Goal: Information Seeking & Learning: Learn about a topic

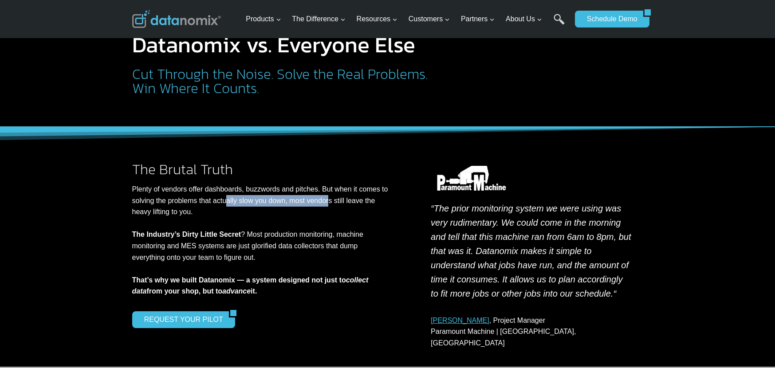
drag, startPoint x: 237, startPoint y: 202, endPoint x: 343, endPoint y: 203, distance: 107.0
click at [343, 203] on p "Plenty of vendors offer dashboards, buzzwords and pitches. But when it comes to…" at bounding box center [262, 241] width 260 height 114
drag, startPoint x: 366, startPoint y: 219, endPoint x: 400, endPoint y: 221, distance: 33.8
click at [367, 219] on p "Plenty of vendors offer dashboards, buzzwords and pitches. But when it comes to…" at bounding box center [262, 241] width 260 height 114
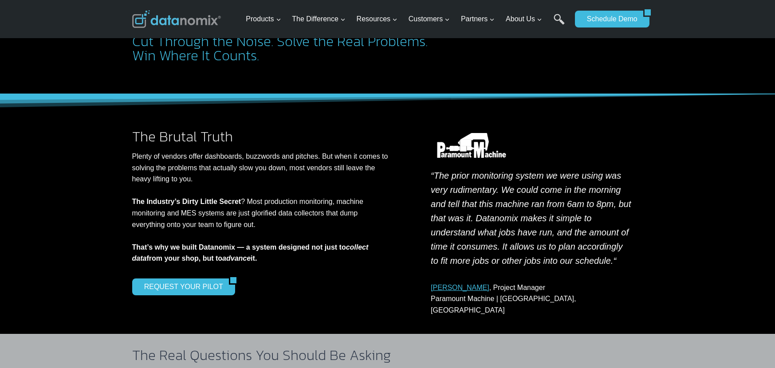
scroll to position [76, 0]
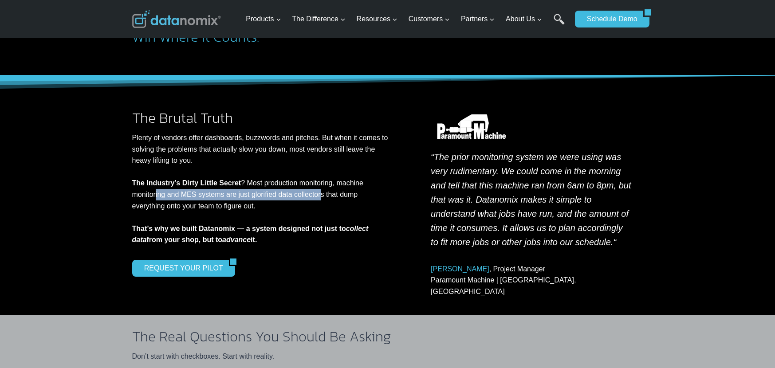
drag, startPoint x: 157, startPoint y: 196, endPoint x: 326, endPoint y: 199, distance: 169.1
click at [326, 199] on p "Plenty of vendors offer dashboards, buzzwords and pitches. But when it comes to…" at bounding box center [262, 189] width 260 height 114
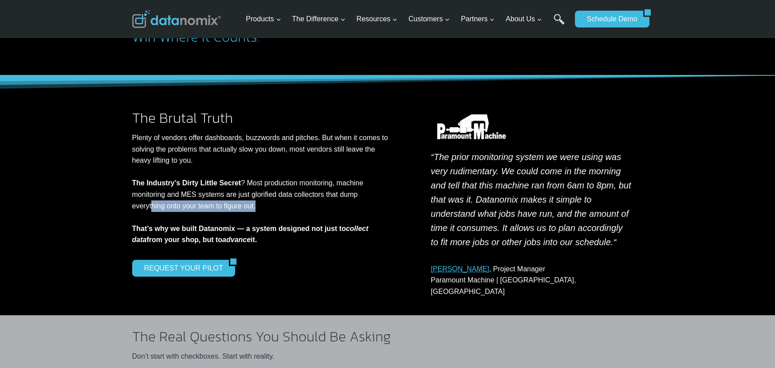
drag, startPoint x: 153, startPoint y: 206, endPoint x: 264, endPoint y: 208, distance: 111.8
click at [264, 208] on p "Plenty of vendors offer dashboards, buzzwords and pitches. But when it comes to…" at bounding box center [262, 189] width 260 height 114
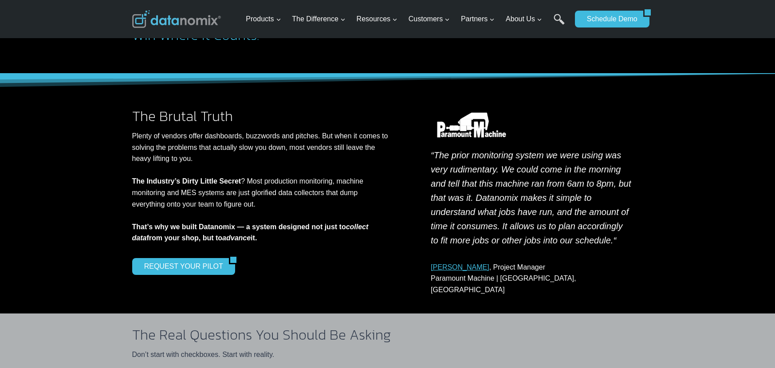
click at [350, 191] on p "Plenty of vendors offer dashboards, buzzwords and pitches. But when it comes to…" at bounding box center [262, 187] width 260 height 114
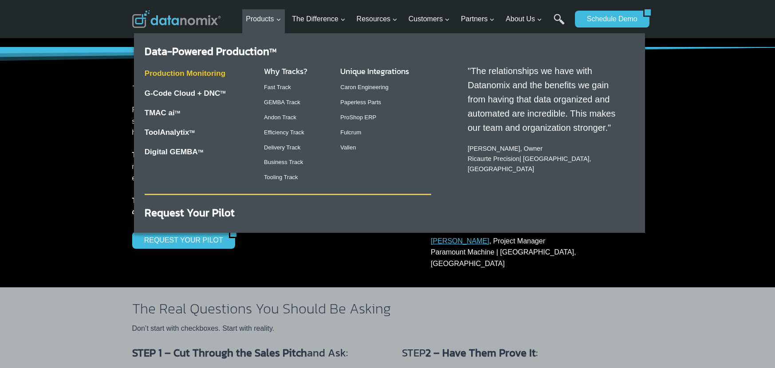
click at [174, 72] on link "Production Monitoring" at bounding box center [185, 73] width 81 height 8
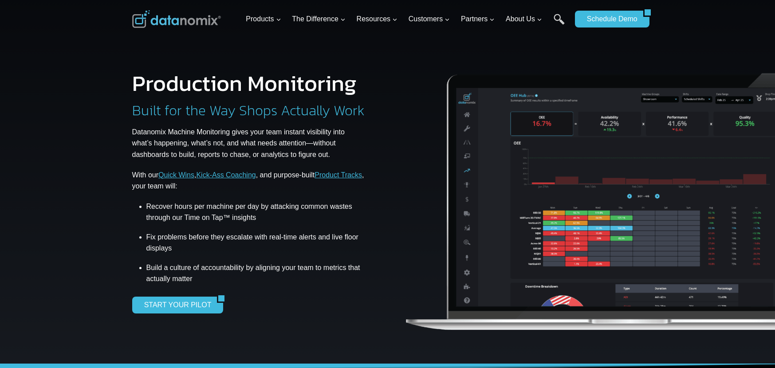
scroll to position [16, 0]
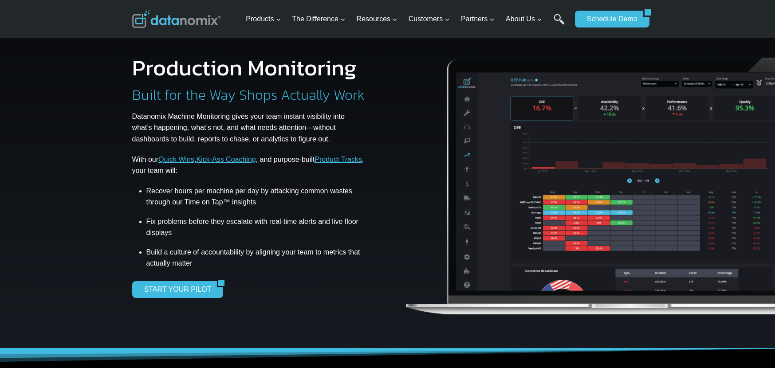
drag, startPoint x: 187, startPoint y: 193, endPoint x: 335, endPoint y: 193, distance: 147.3
click at [335, 193] on li "Recover hours per machine per day by attacking common wastes through our Time o…" at bounding box center [256, 199] width 220 height 26
drag, startPoint x: 313, startPoint y: 190, endPoint x: 210, endPoint y: 188, distance: 102.5
click at [210, 188] on li "Recover hours per machine per day by attacking common wastes through our Time o…" at bounding box center [256, 199] width 220 height 26
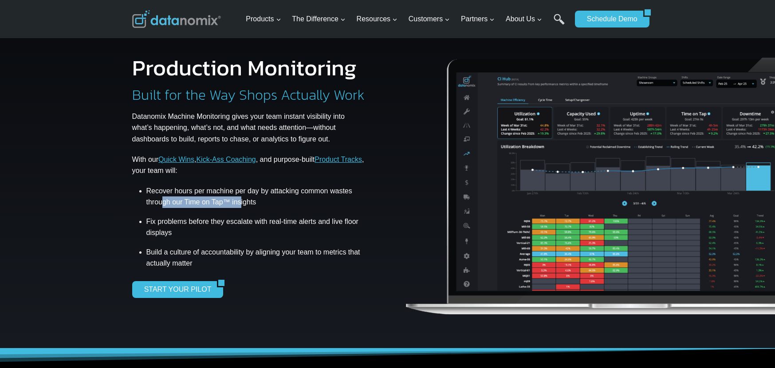
drag, startPoint x: 241, startPoint y: 206, endPoint x: 165, endPoint y: 202, distance: 76.0
click at [165, 202] on li "Recover hours per machine per day by attacking common wastes through our Time o…" at bounding box center [256, 199] width 220 height 26
drag, startPoint x: 167, startPoint y: 202, endPoint x: 259, endPoint y: 211, distance: 92.3
click at [167, 202] on li "Recover hours per machine per day by attacking common wastes through our Time o…" at bounding box center [256, 199] width 220 height 26
drag, startPoint x: 213, startPoint y: 221, endPoint x: 302, endPoint y: 220, distance: 88.3
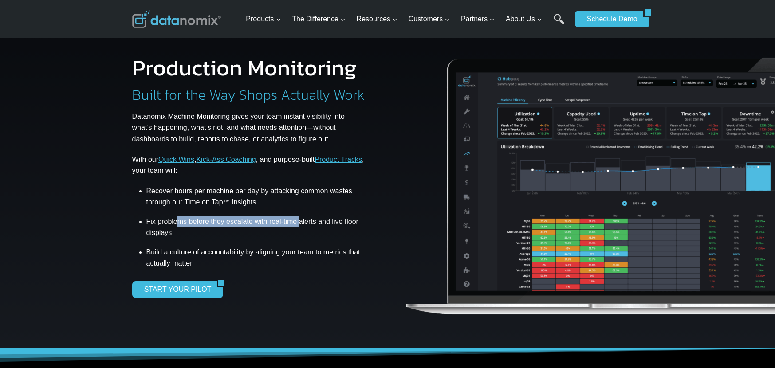
click at [302, 220] on li "Fix problems before they escalate with real-time alerts and live floor displays" at bounding box center [256, 227] width 220 height 32
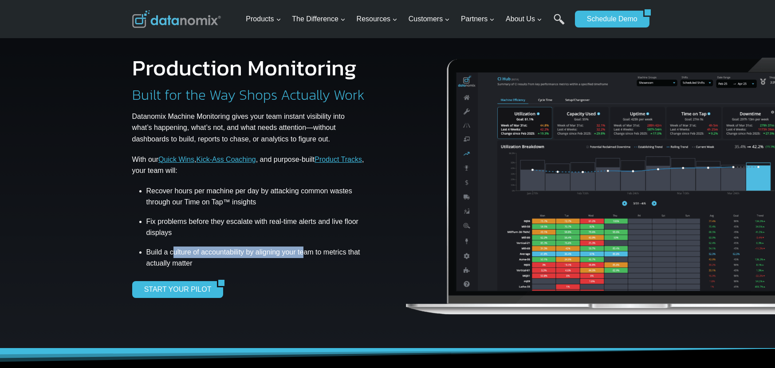
drag, startPoint x: 173, startPoint y: 251, endPoint x: 308, endPoint y: 254, distance: 135.4
click at [308, 254] on li "Build a culture of accountability by aligning your team to metrics that actuall…" at bounding box center [256, 258] width 220 height 29
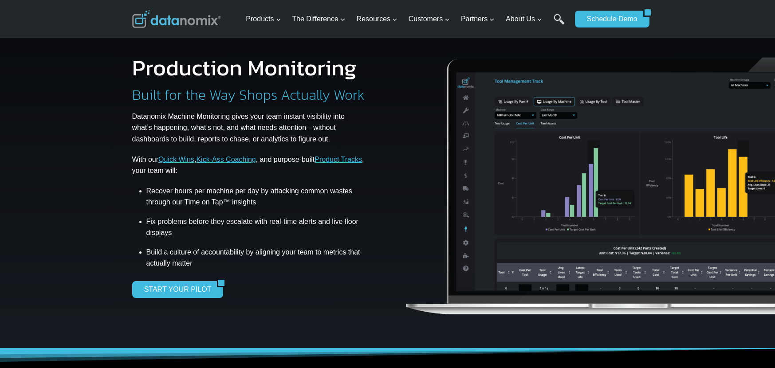
scroll to position [0, 0]
